Goal: Navigation & Orientation: Find specific page/section

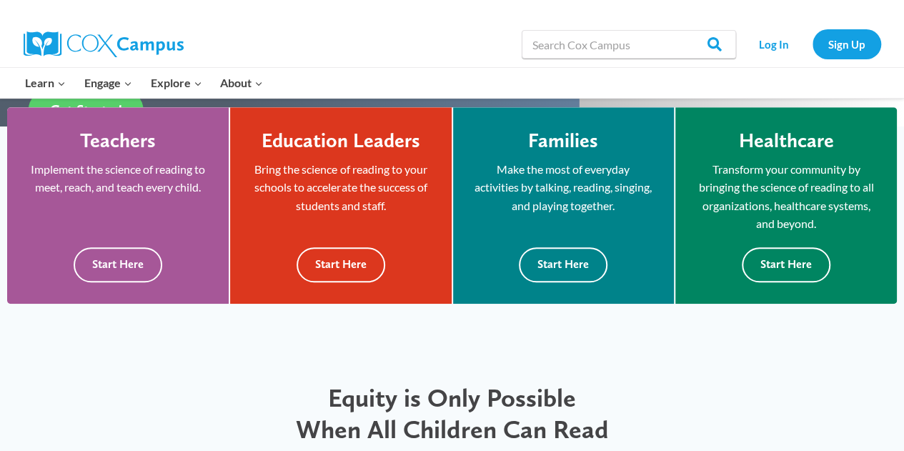
scroll to position [393, 0]
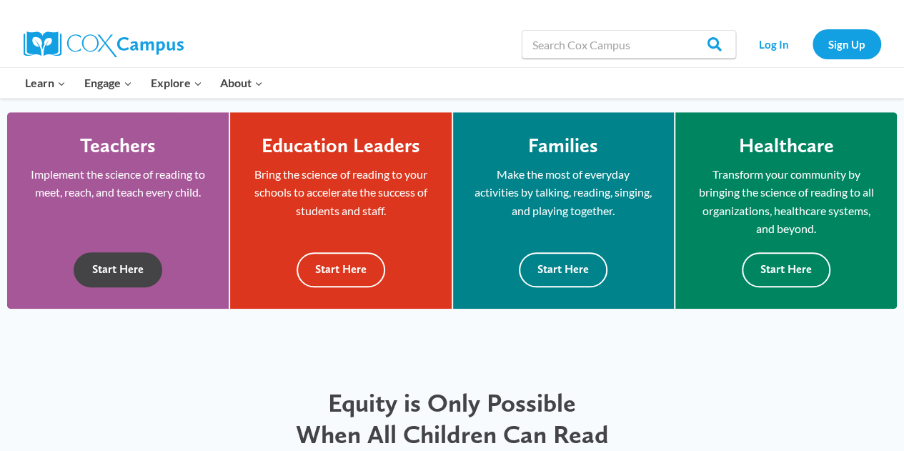
click at [129, 265] on button "Start Here" at bounding box center [118, 269] width 89 height 35
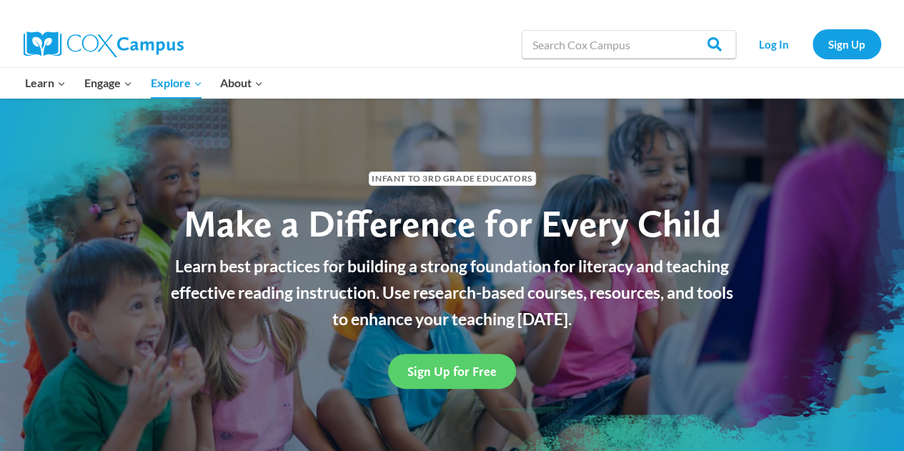
click at [328, 14] on div at bounding box center [238, 10] width 429 height 21
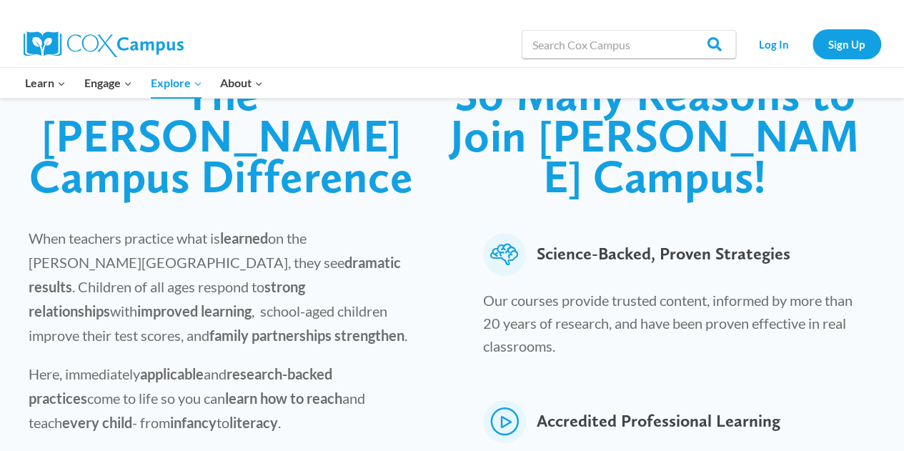
scroll to position [405, 0]
